Goal: Ask a question

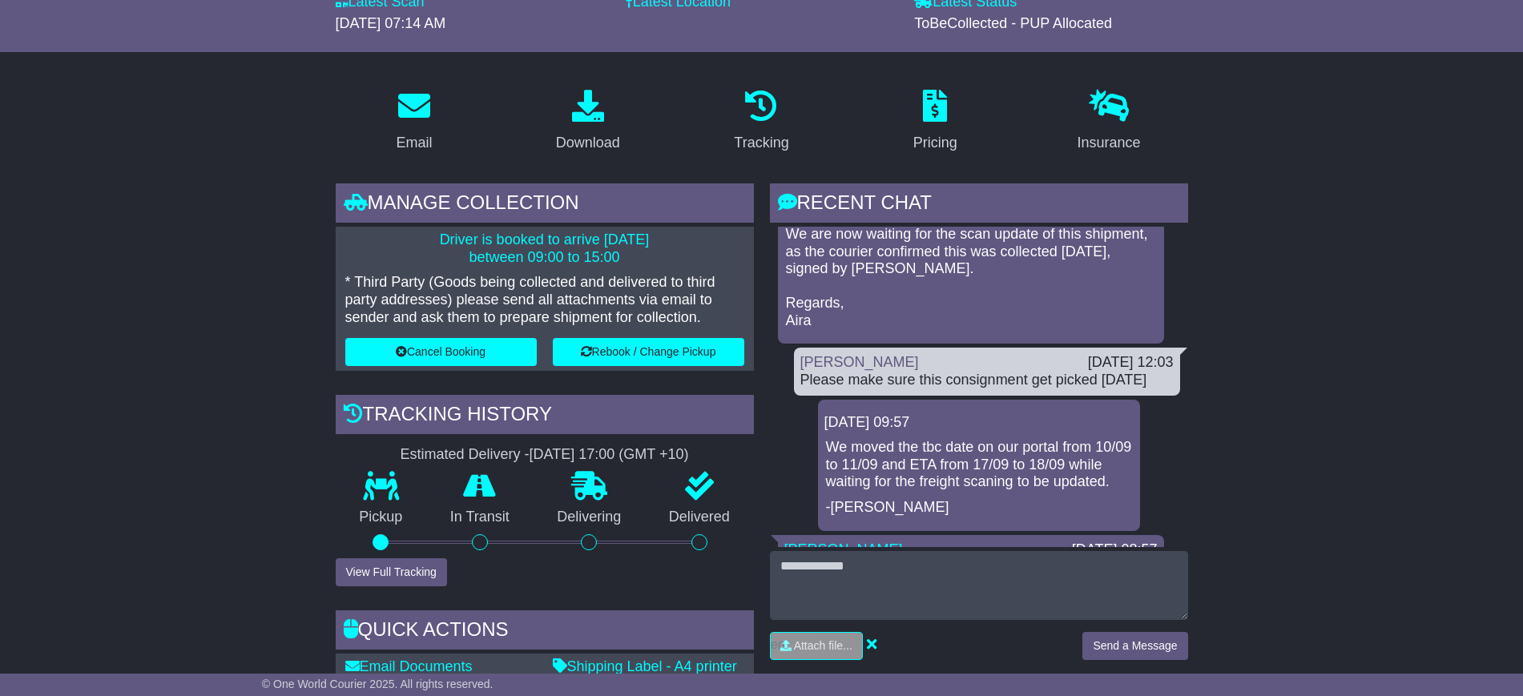
scroll to position [100, 0]
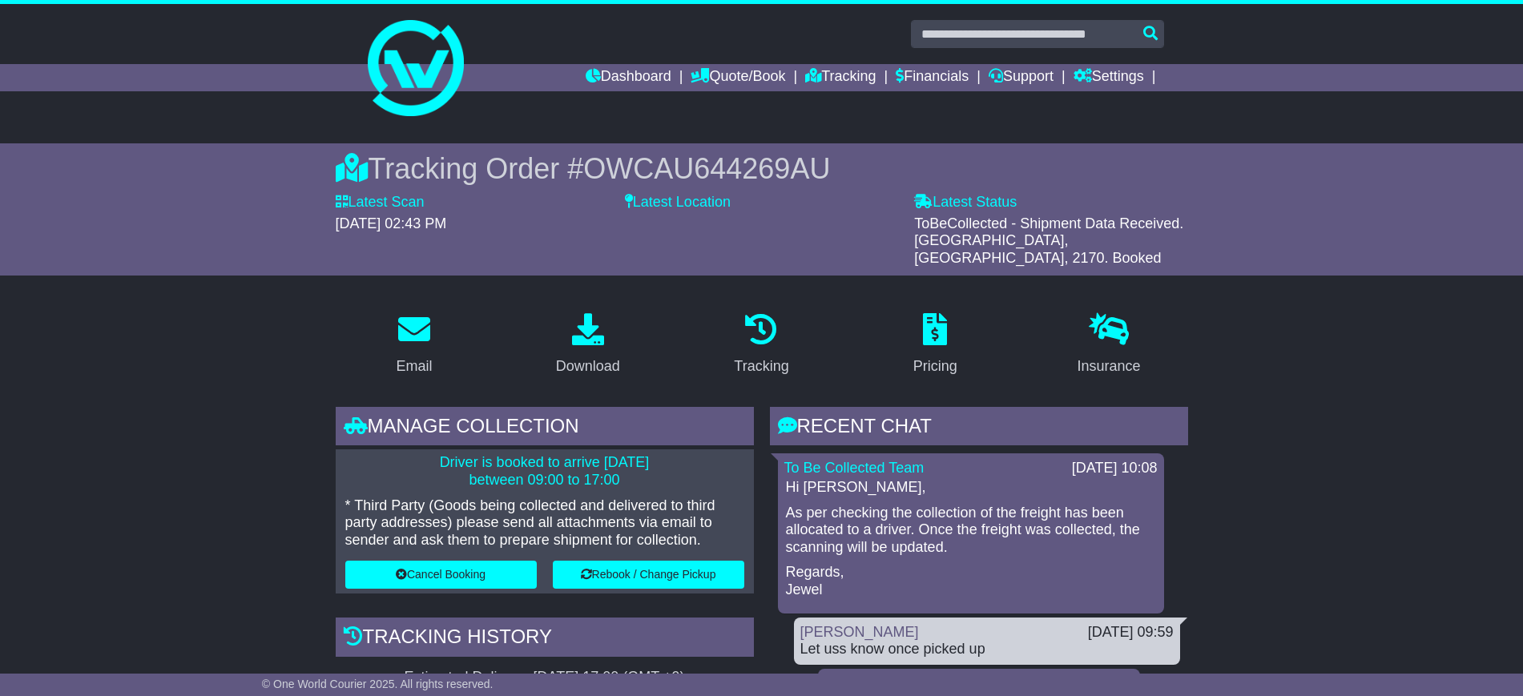
scroll to position [100, 0]
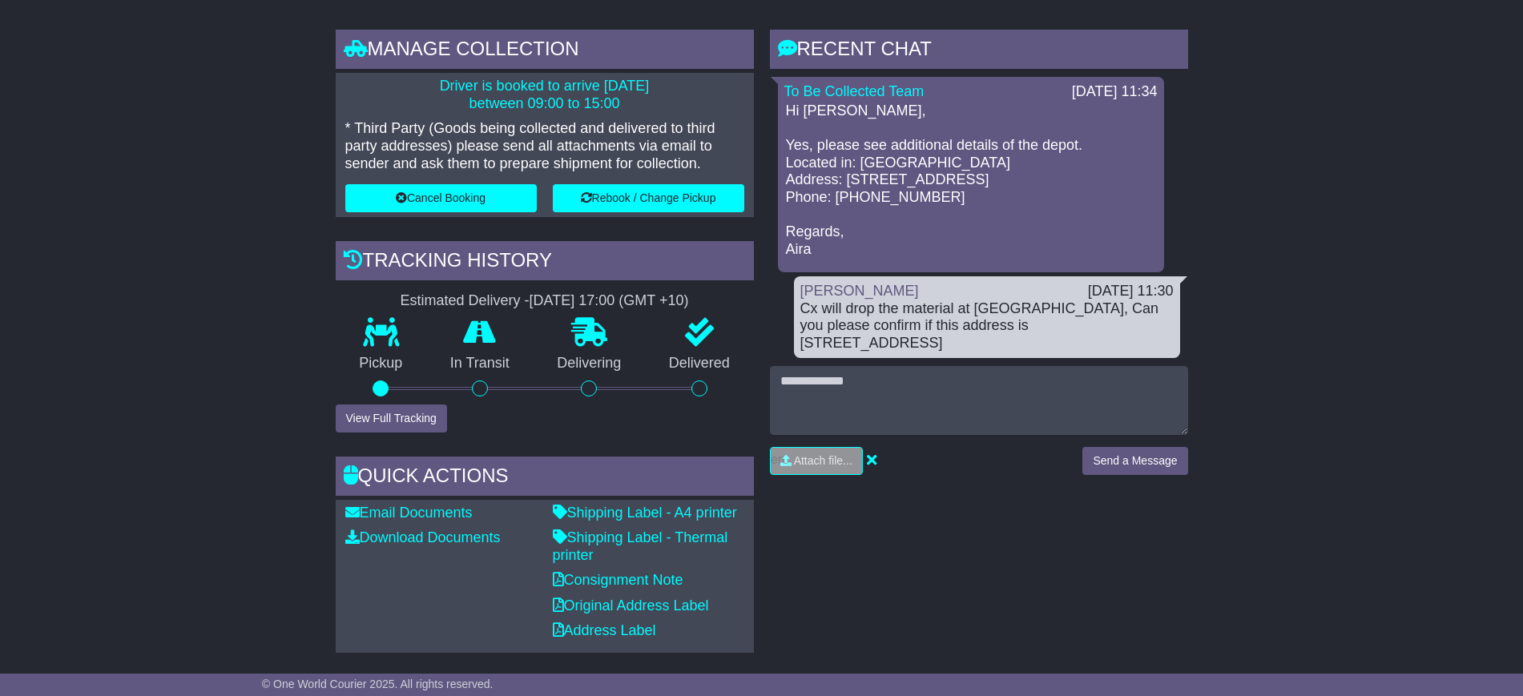
scroll to position [324, 0]
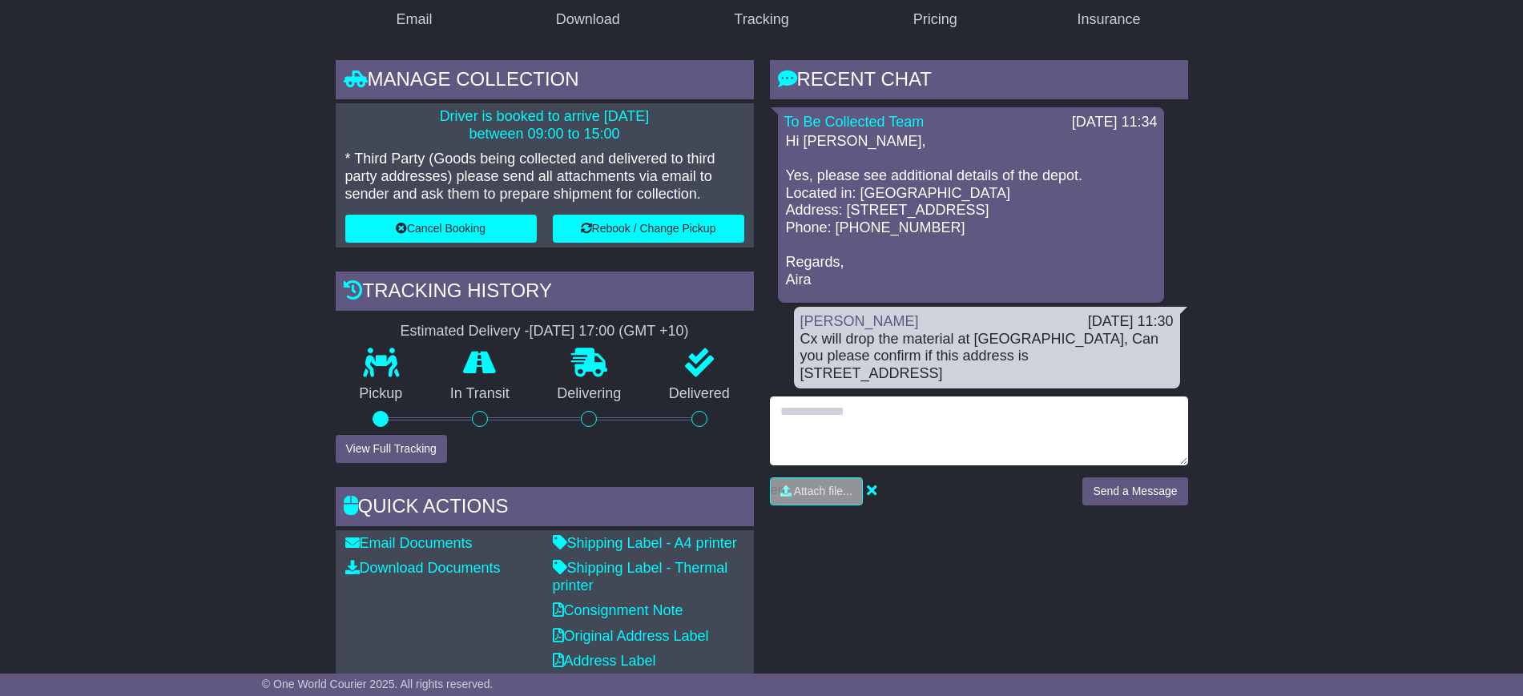
click at [817, 433] on textarea at bounding box center [979, 431] width 418 height 69
type textarea "**********"
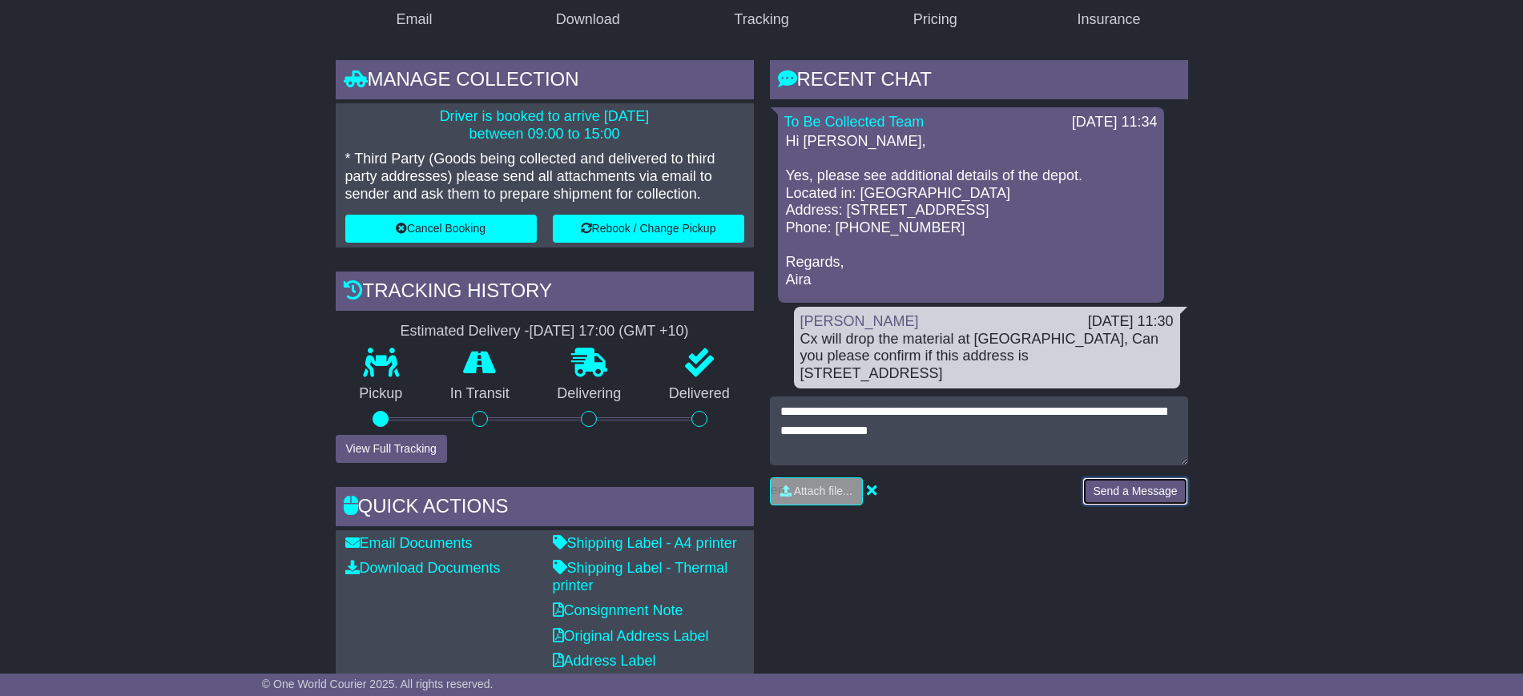
click at [1113, 506] on button "Send a Message" at bounding box center [1134, 492] width 105 height 28
